Goal: Task Accomplishment & Management: Complete application form

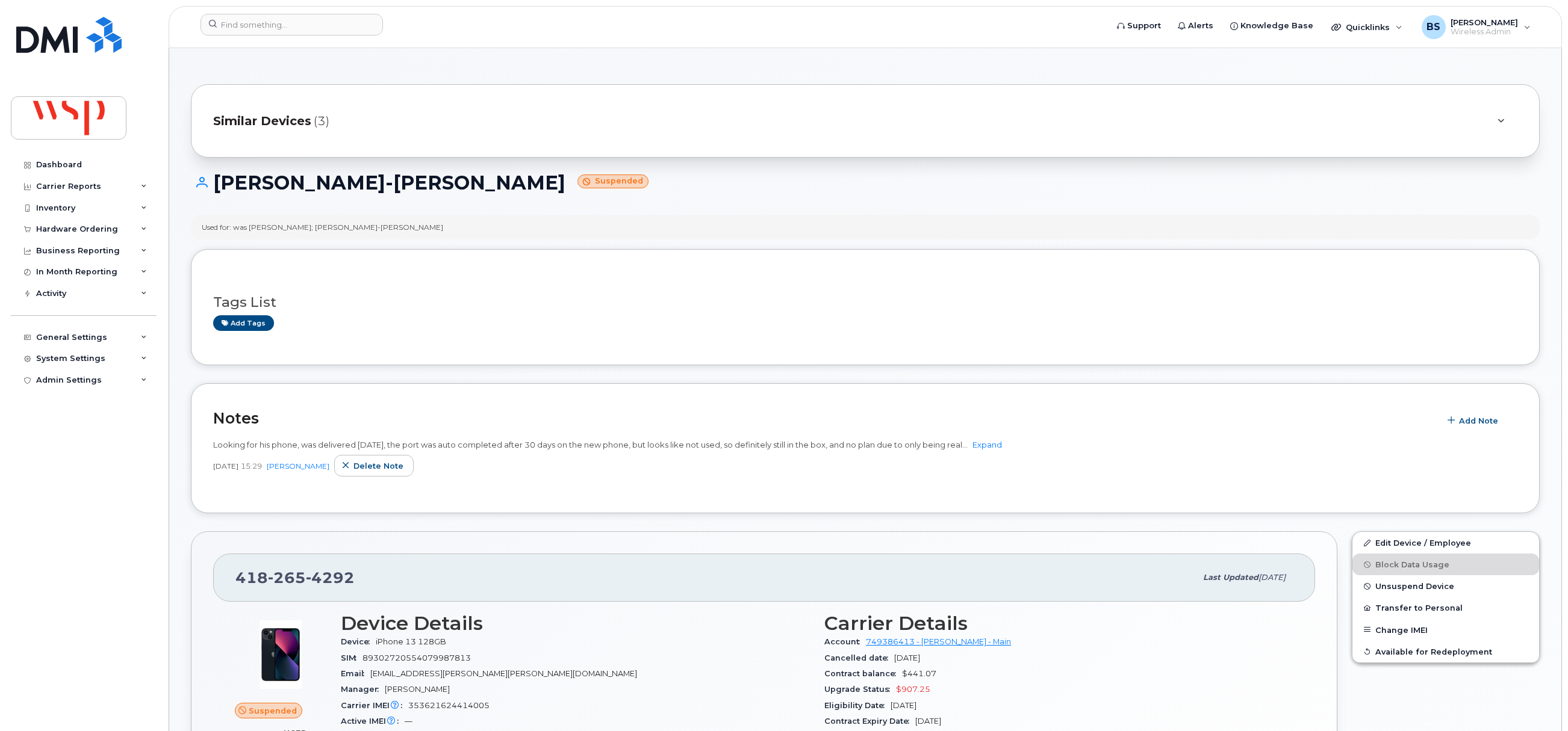
scroll to position [542, 0]
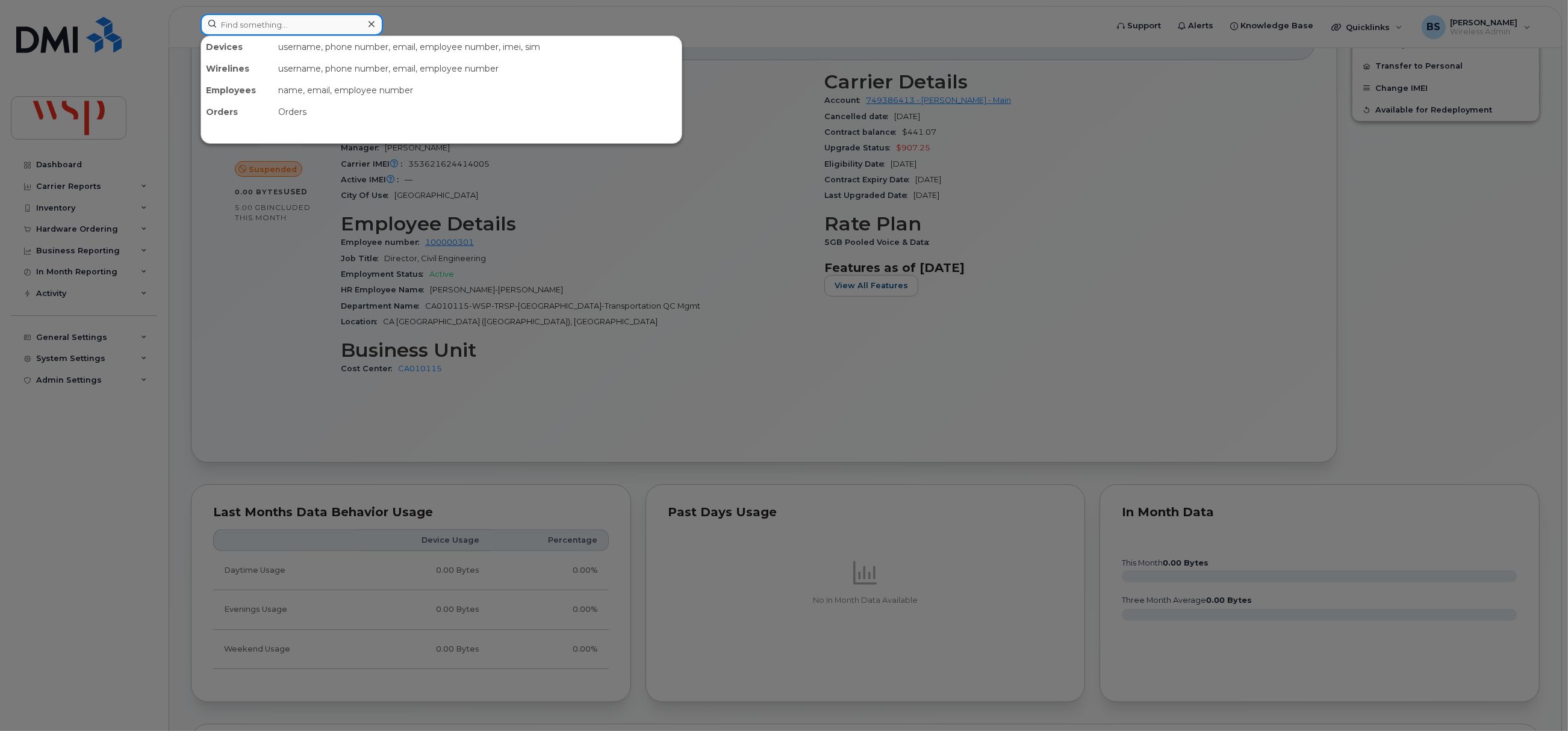
click at [351, 20] on input at bounding box center [292, 25] width 182 height 21
paste input "4168434657"
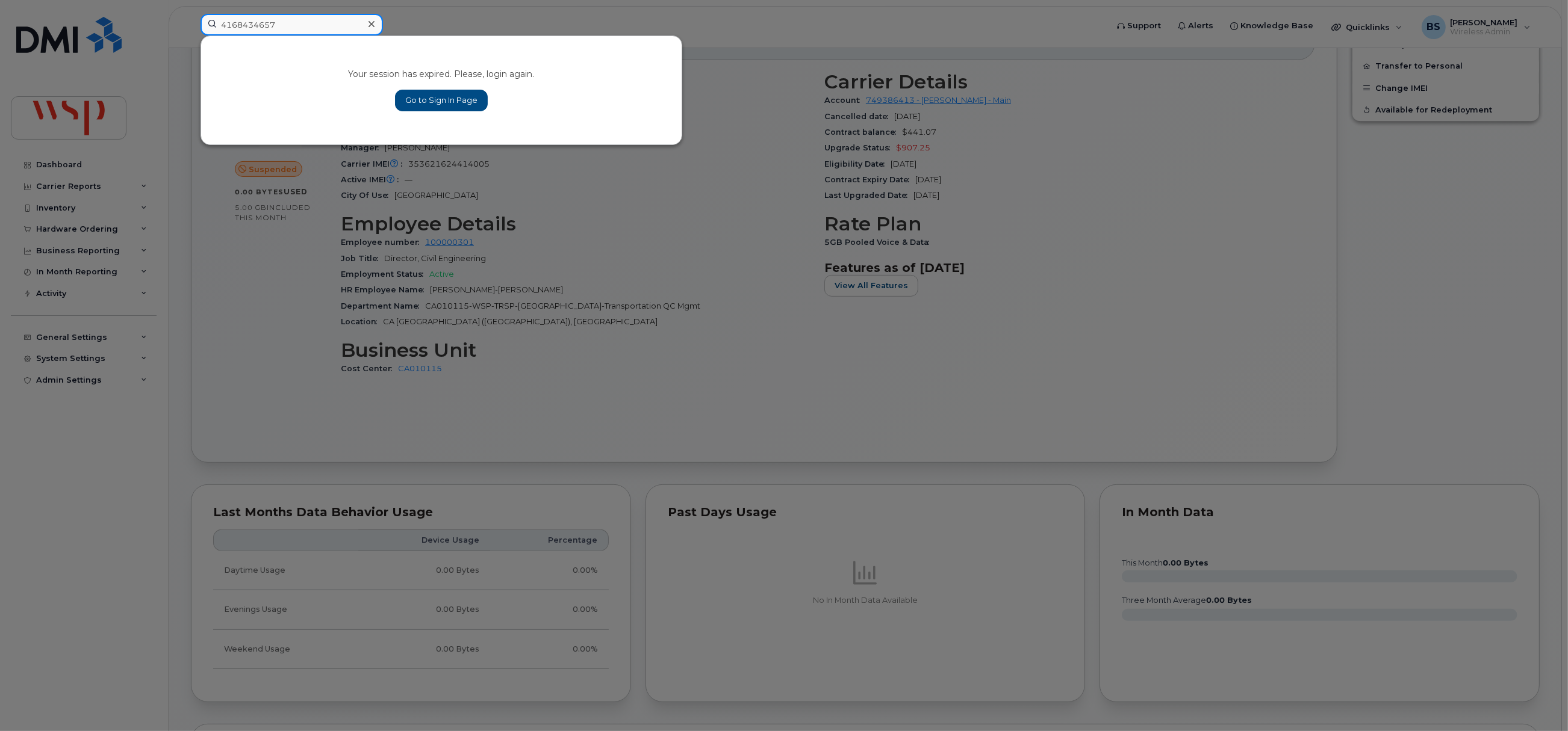
type input "4168434657"
click at [439, 96] on link "Go to Sign In Page" at bounding box center [441, 100] width 93 height 21
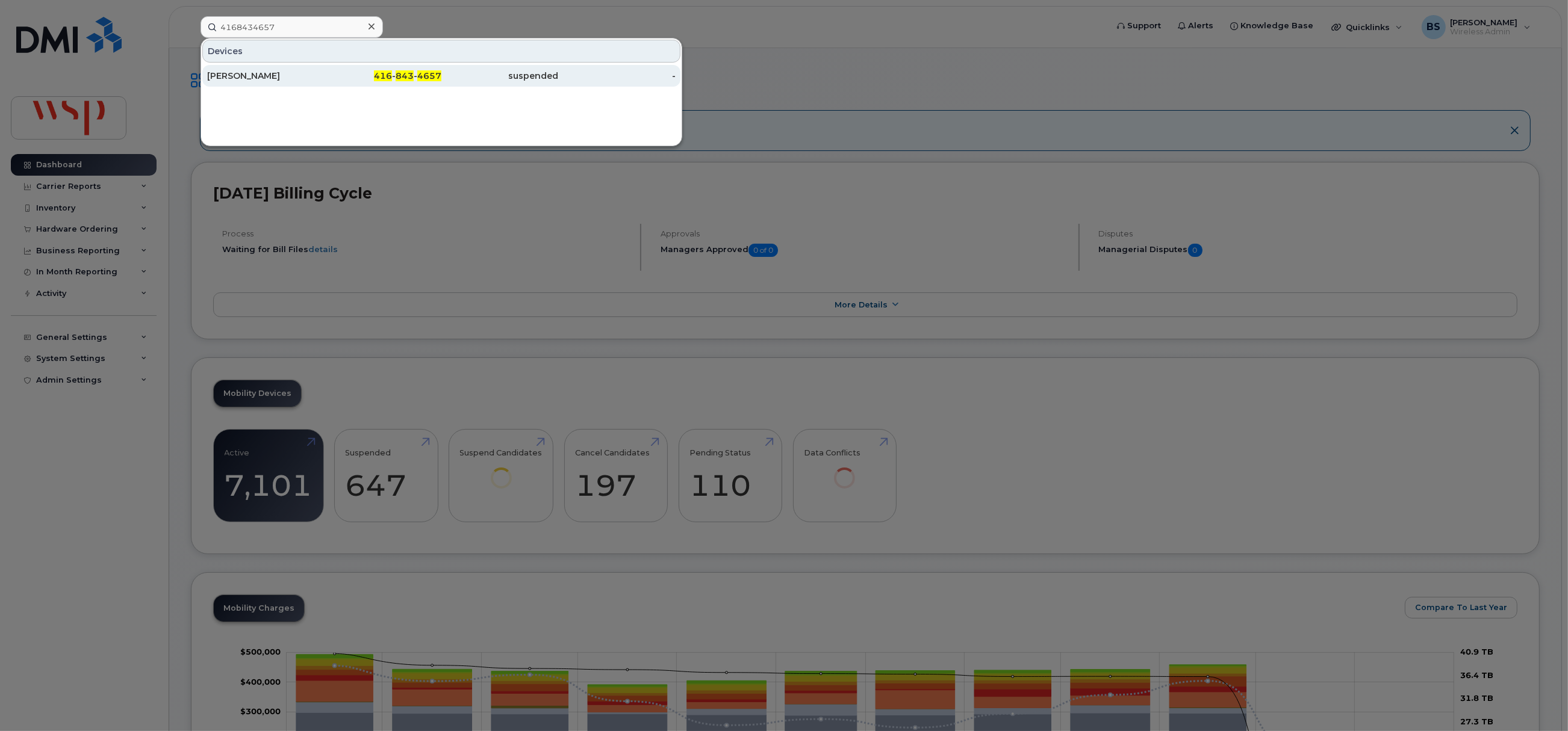
type input "4168434657"
click at [234, 71] on div "NICK LA POSTA" at bounding box center [265, 76] width 118 height 12
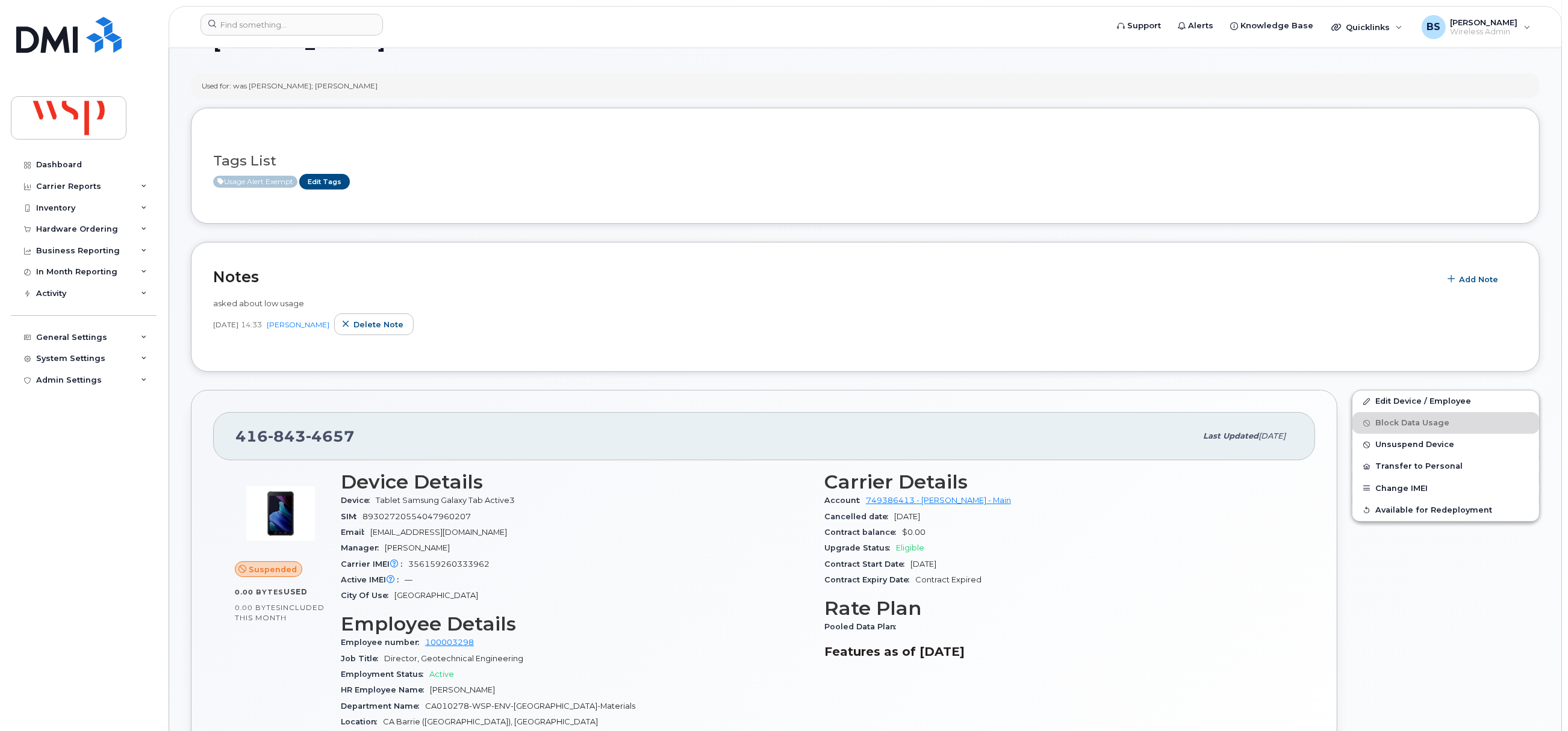
scroll to position [90, 0]
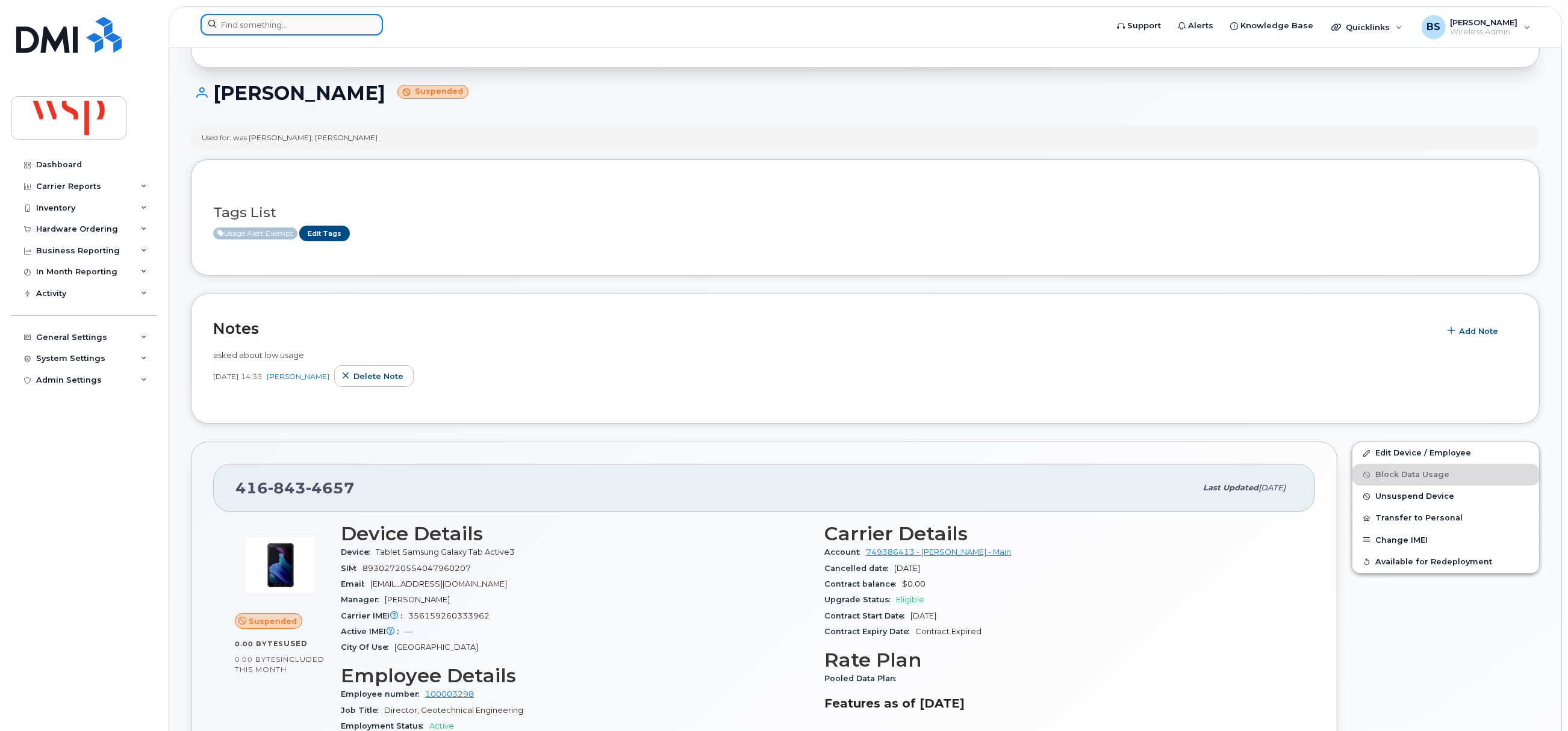
click at [313, 23] on input at bounding box center [292, 25] width 182 height 21
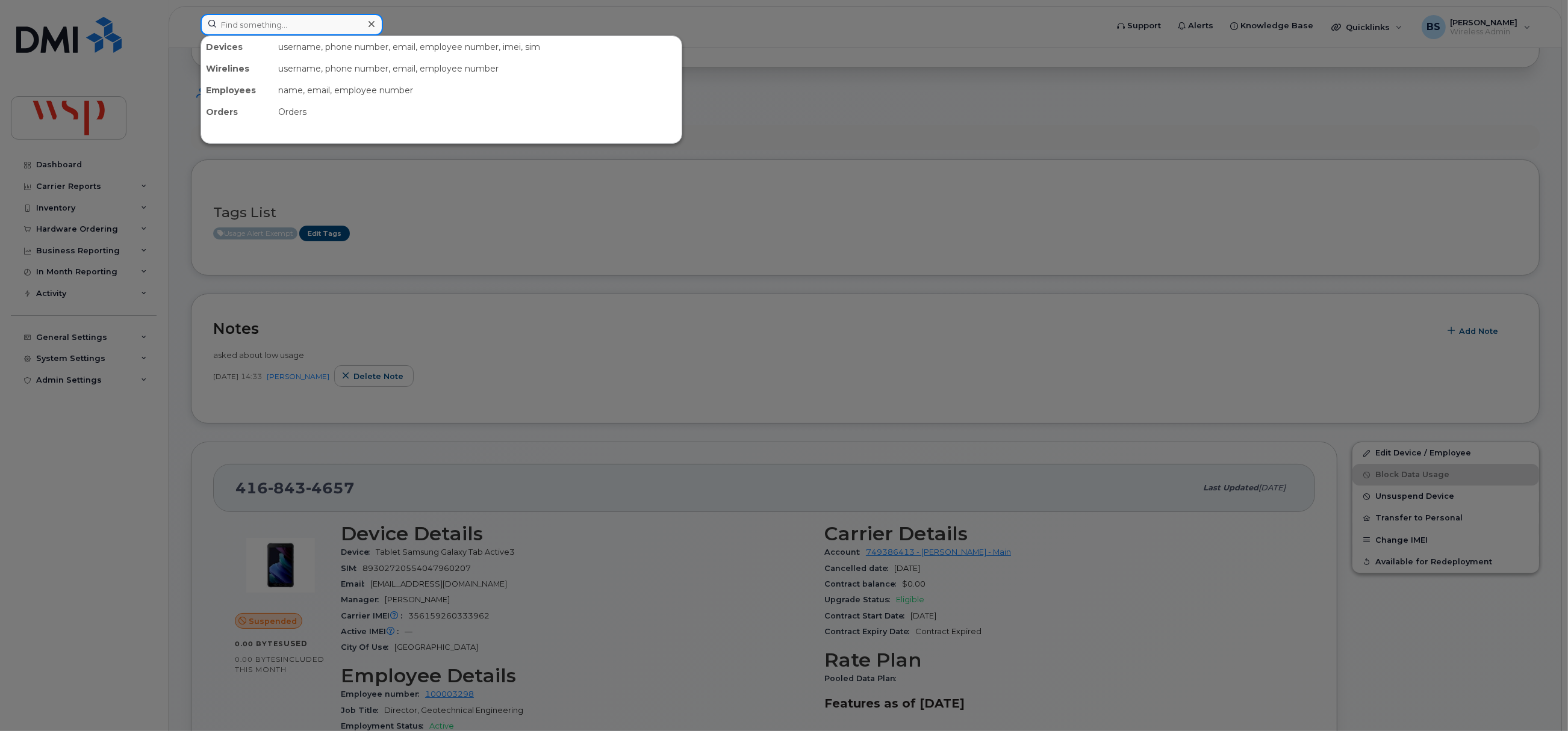
paste input "639-318-2074"
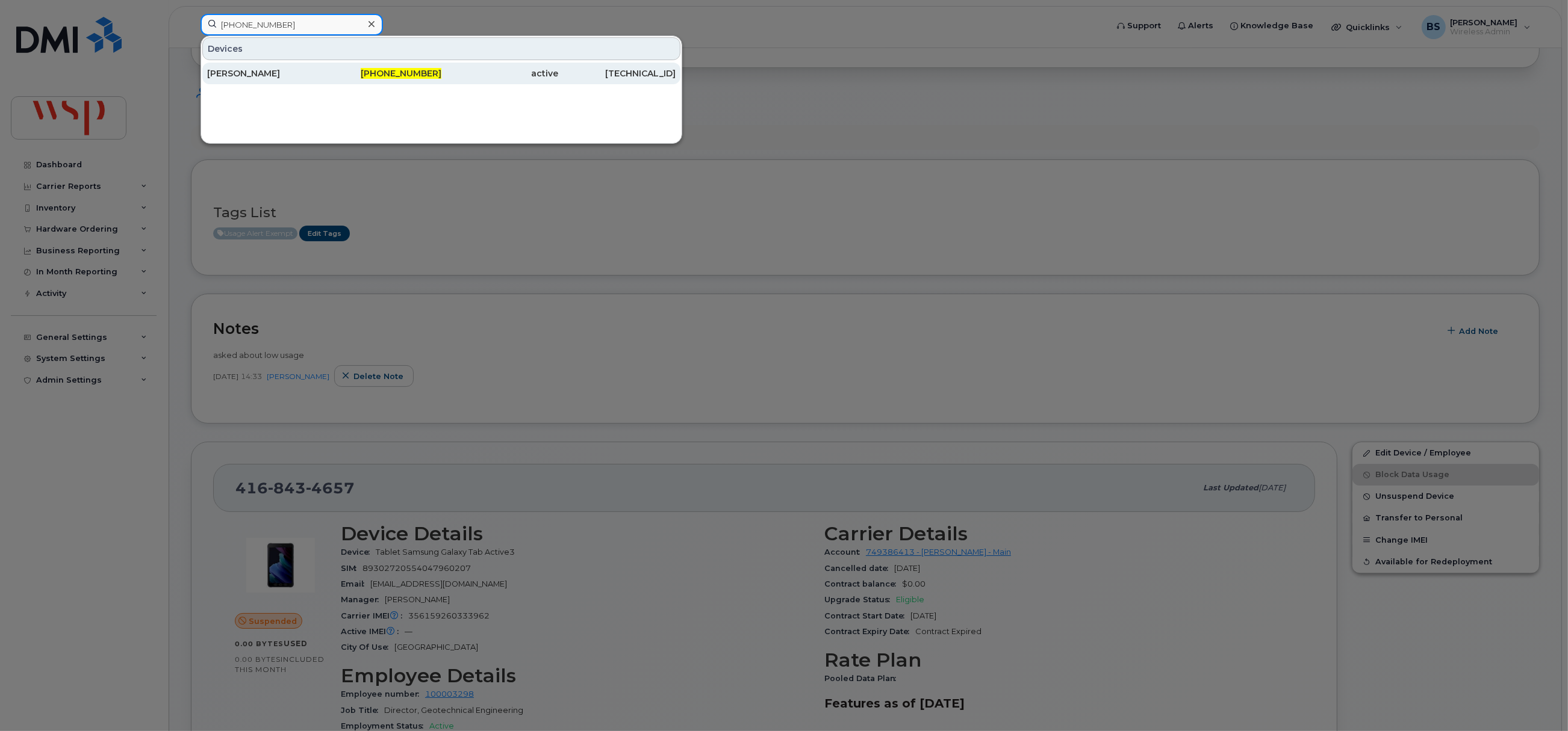
type input "639-318-2074"
click at [231, 69] on div "Aaron Kolk" at bounding box center [265, 73] width 118 height 12
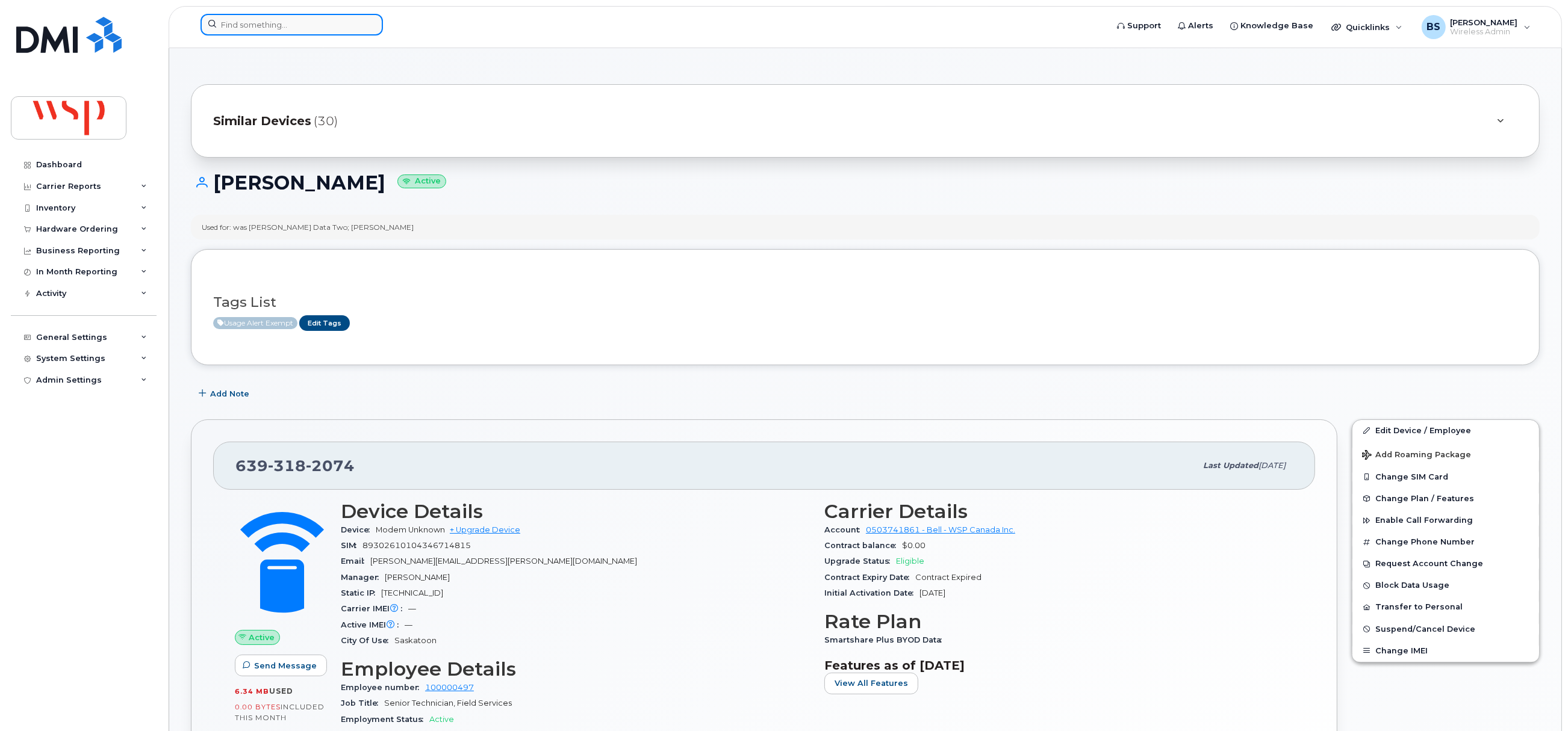
click at [293, 23] on input at bounding box center [292, 25] width 182 height 21
paste input "403-813-4718"
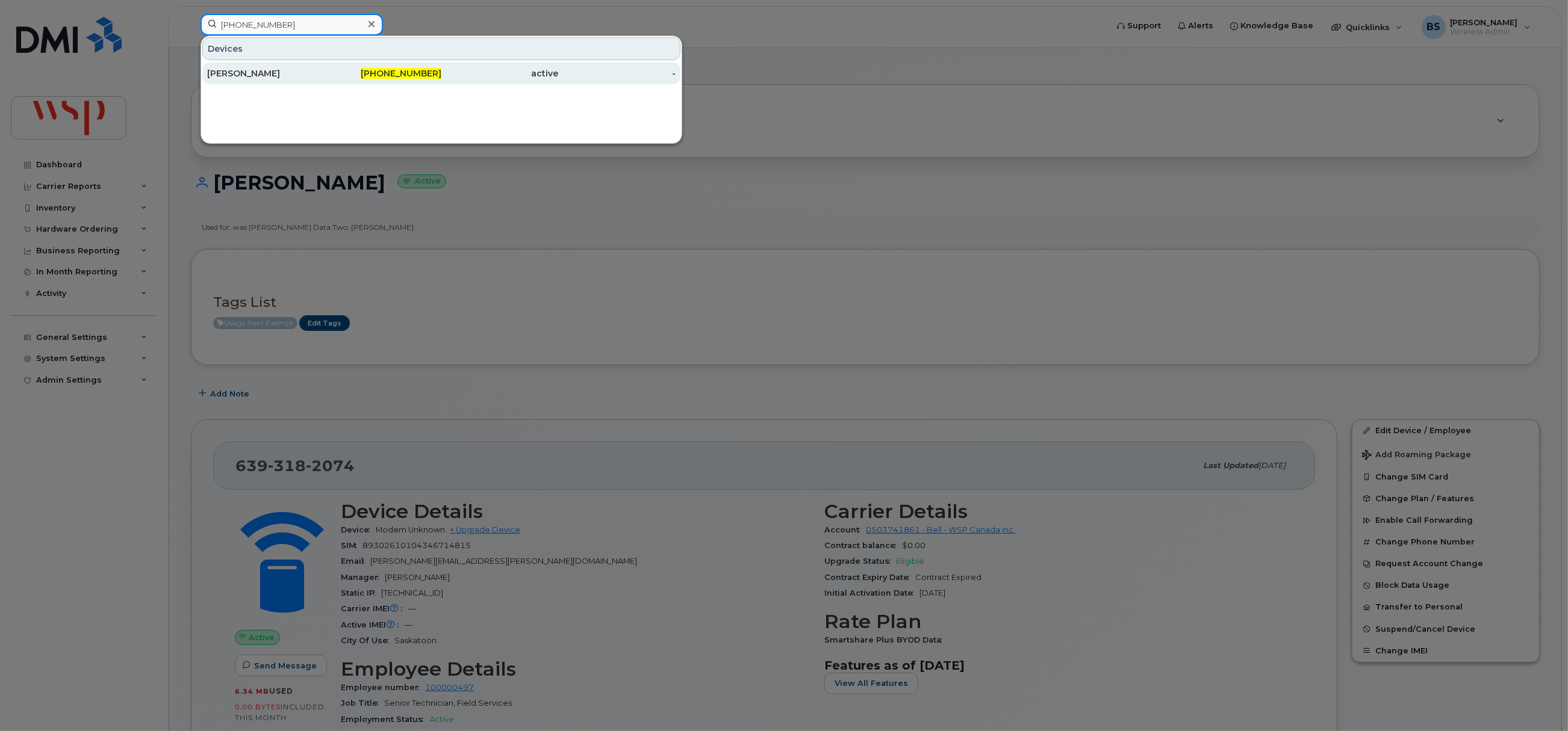
type input "403-813-4718"
click at [228, 69] on div "STACEY DEERING" at bounding box center [265, 73] width 118 height 12
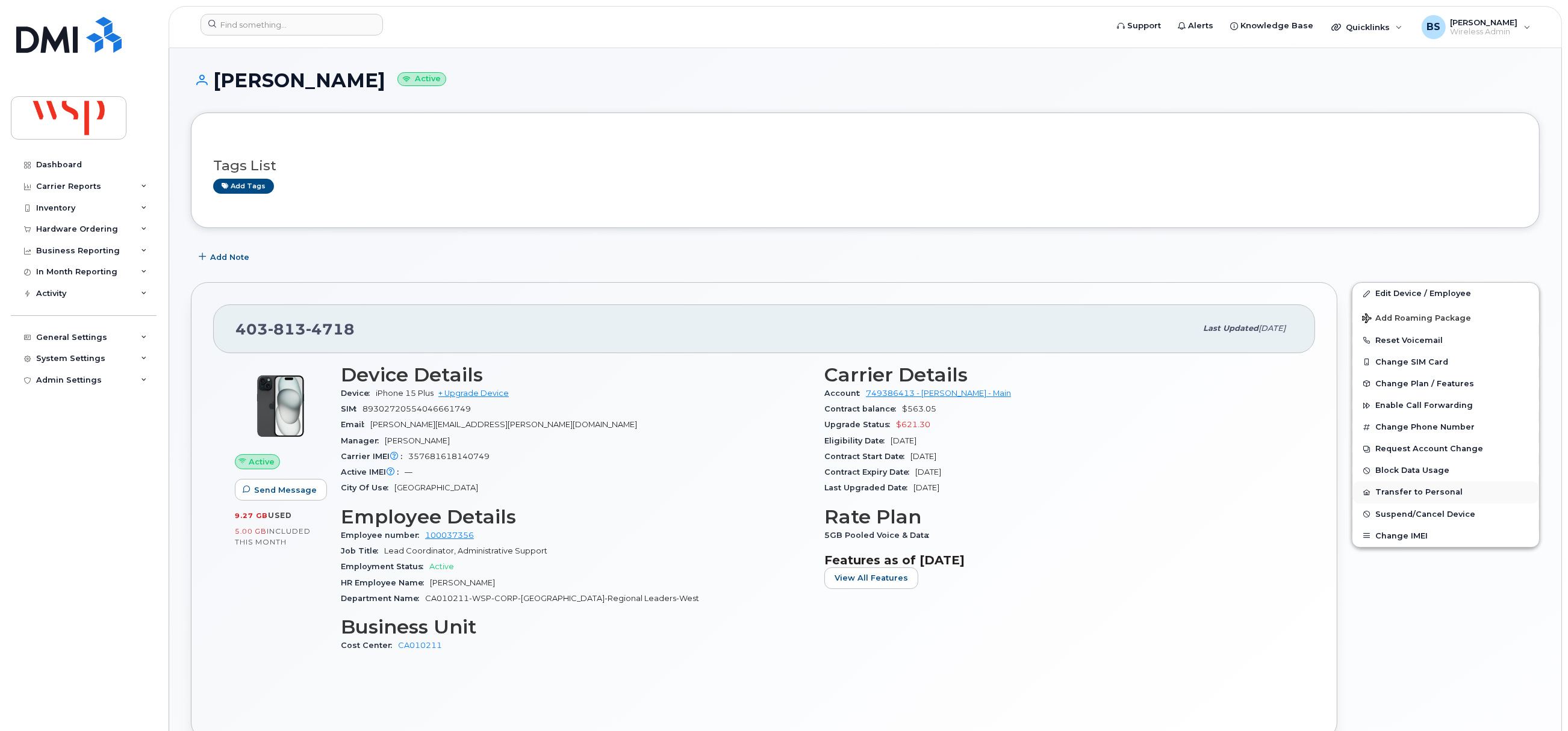
click at [1399, 491] on button "Transfer to Personal" at bounding box center [1446, 492] width 187 height 21
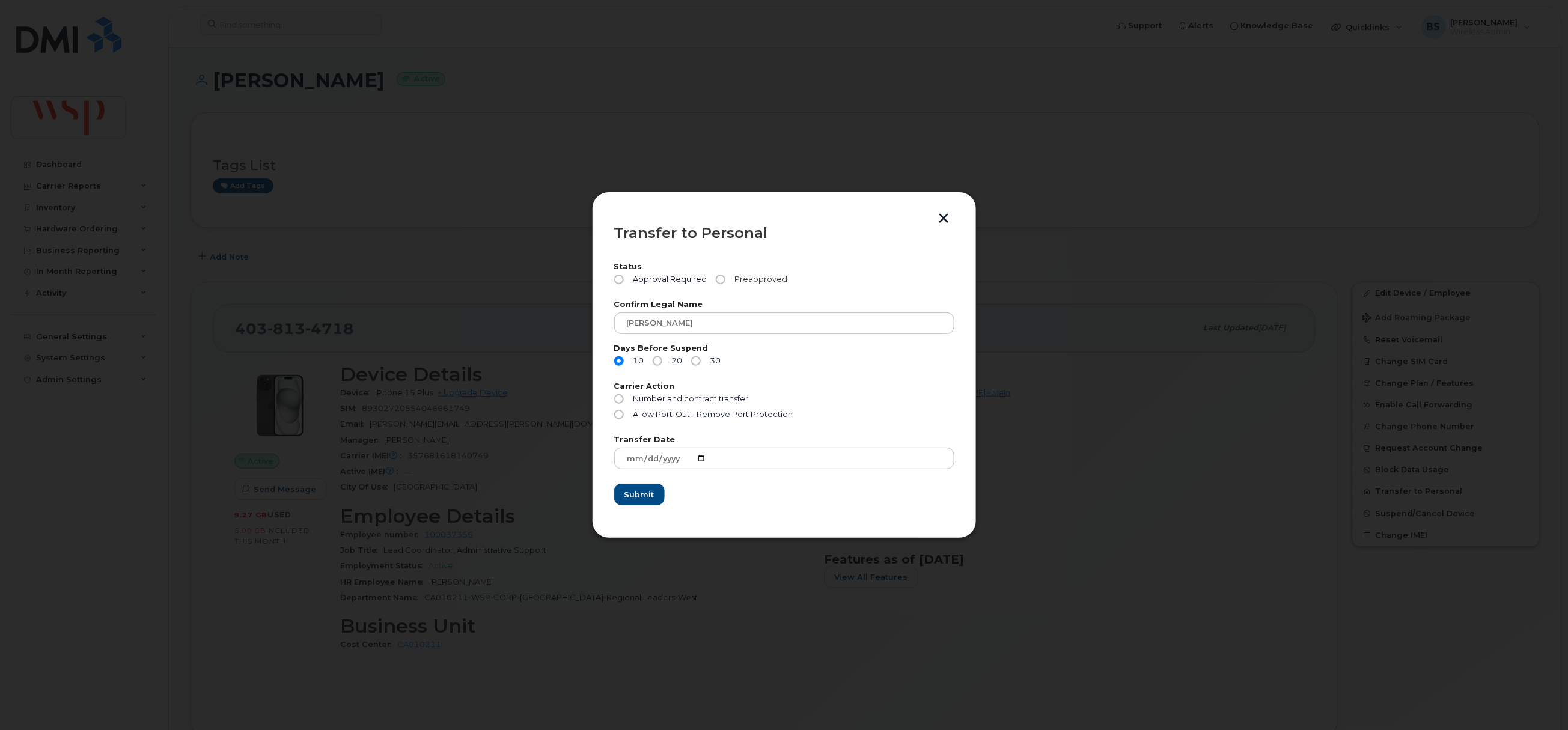
click at [741, 278] on span "Preapproved" at bounding box center [759, 280] width 57 height 10
click at [726, 278] on input "Preapproved" at bounding box center [721, 280] width 10 height 10
radio input "true"
click at [695, 361] on input "30" at bounding box center [696, 362] width 10 height 10
radio input "true"
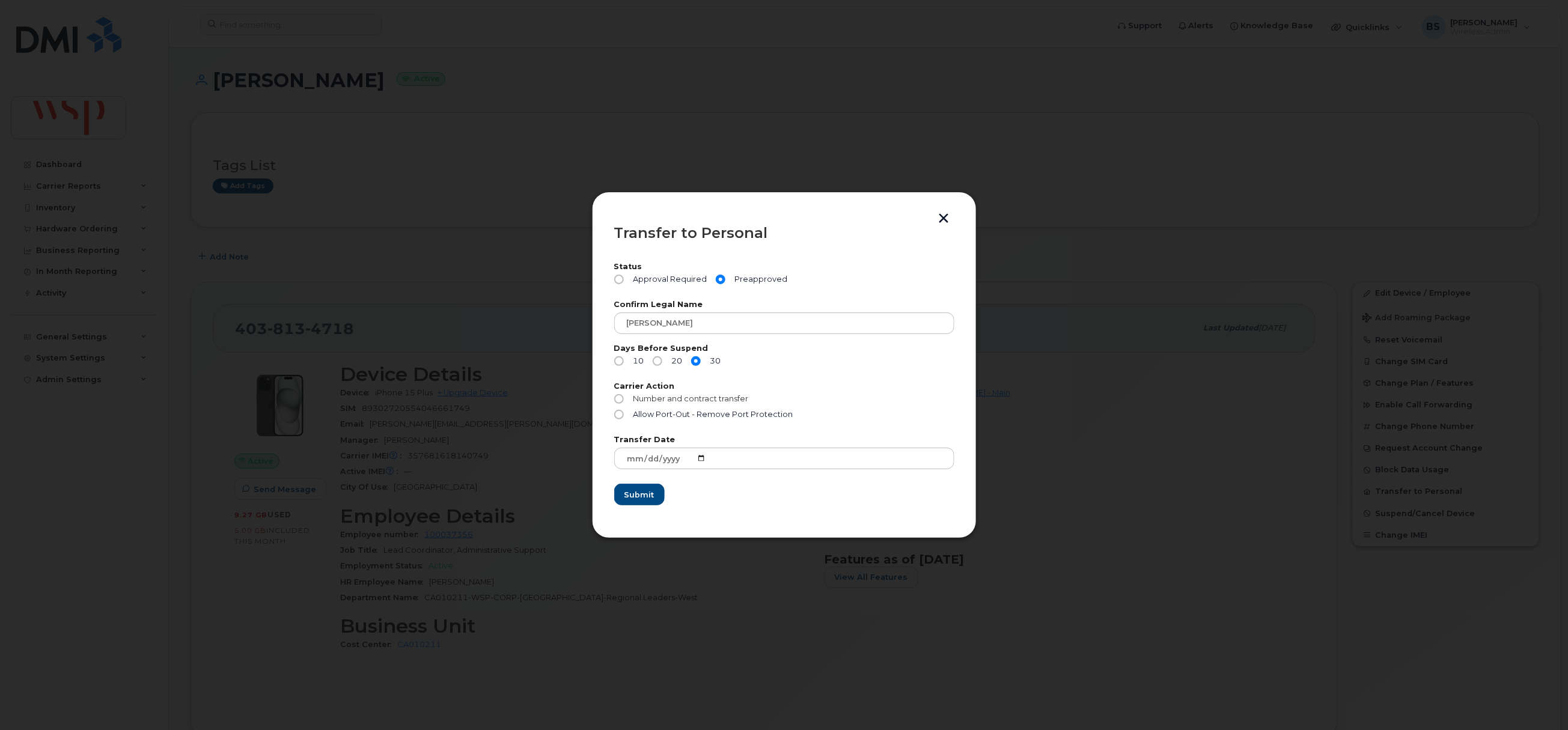
click at [665, 399] on span "Number and contract transfer" at bounding box center [691, 399] width 116 height 9
click at [624, 399] on input "Number and contract transfer" at bounding box center [619, 399] width 10 height 10
radio input "true"
click at [638, 496] on span "Submit" at bounding box center [639, 495] width 30 height 11
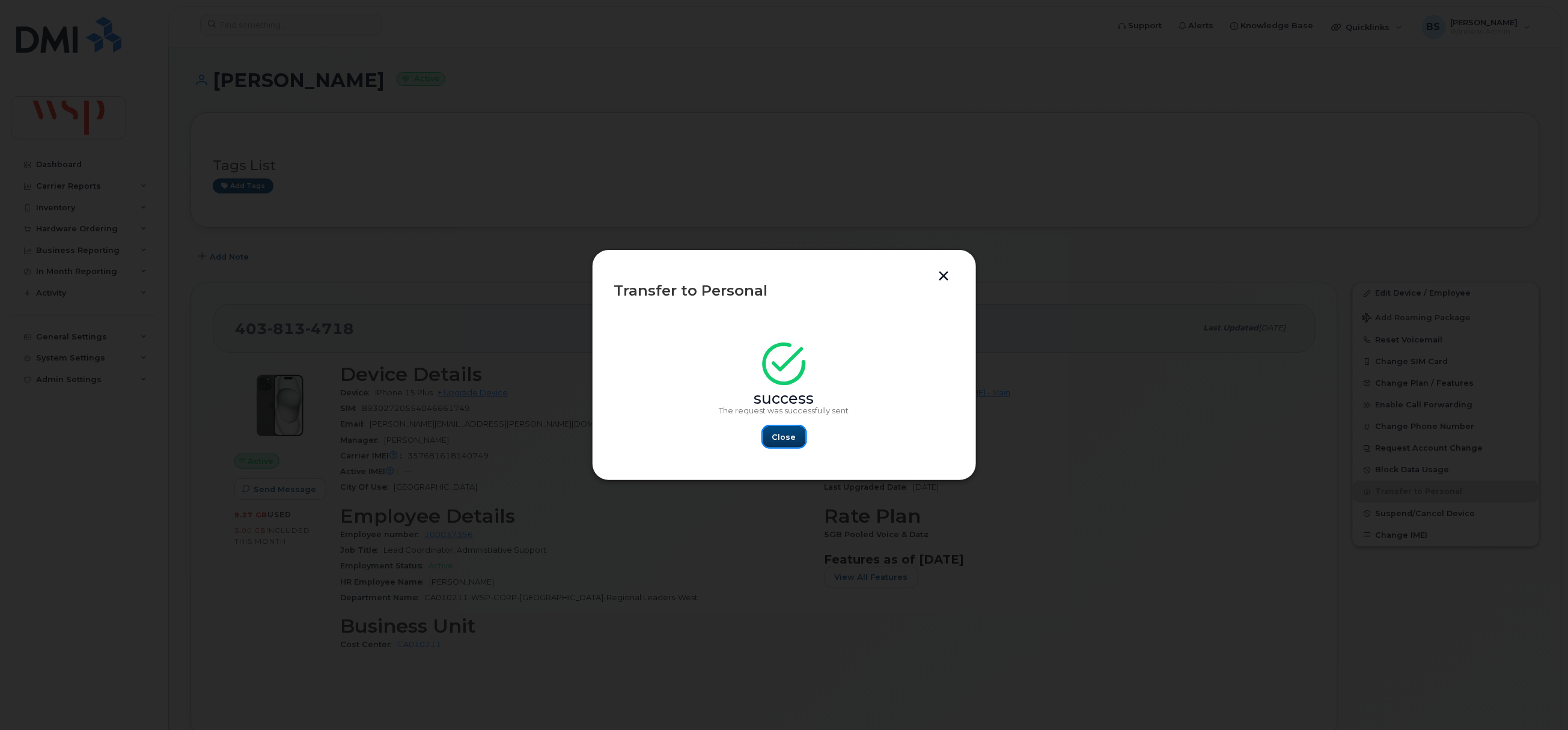
click at [773, 440] on span "Close" at bounding box center [784, 437] width 24 height 11
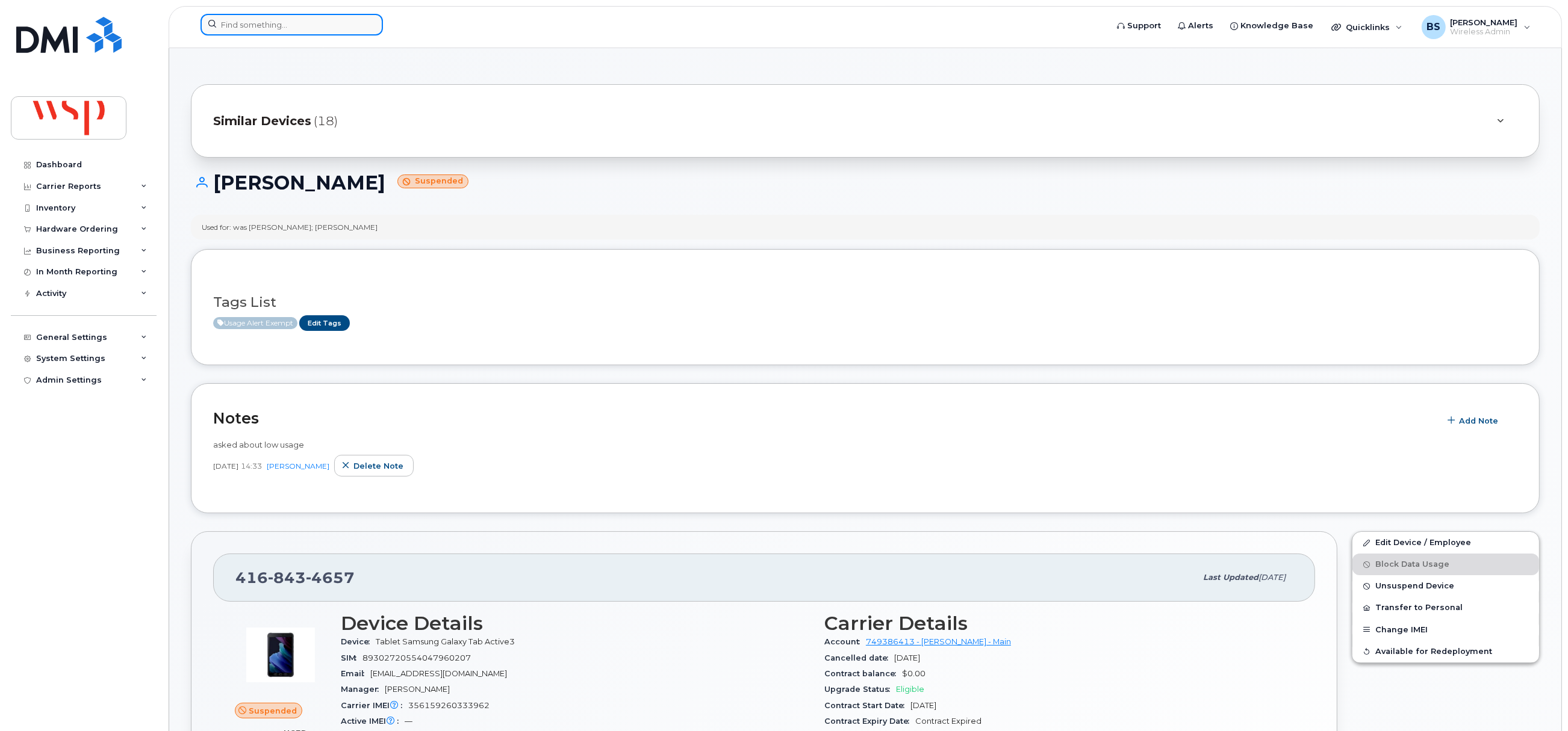
paste input "7789570857"
click at [291, 30] on input at bounding box center [292, 25] width 182 height 21
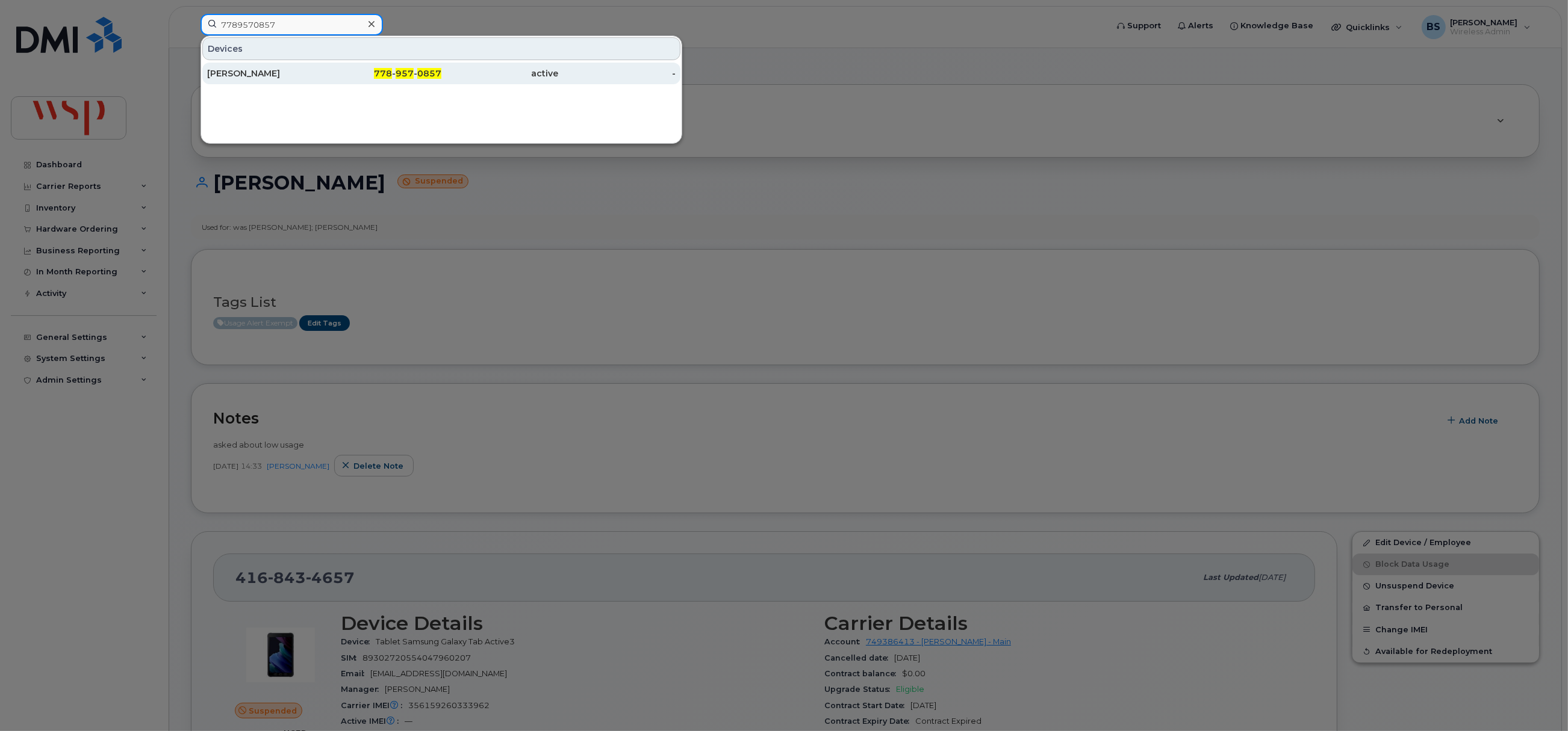
type input "7789570857"
click at [236, 71] on div "[PERSON_NAME]" at bounding box center [265, 73] width 118 height 12
